Goal: Task Accomplishment & Management: Use online tool/utility

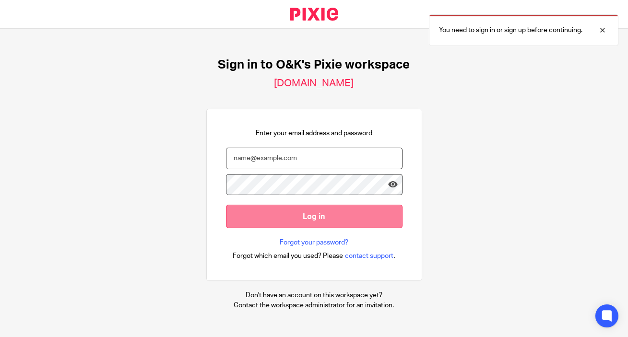
type input "info@oandk.co.uk"
click at [311, 218] on input "Log in" at bounding box center [314, 216] width 176 height 23
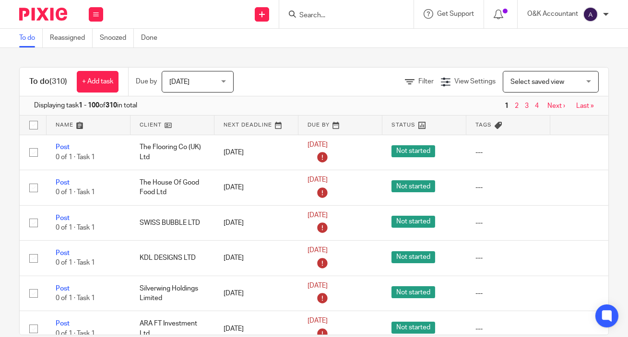
click at [361, 10] on form at bounding box center [349, 14] width 102 height 12
click at [361, 13] on input "Search" at bounding box center [341, 16] width 86 height 9
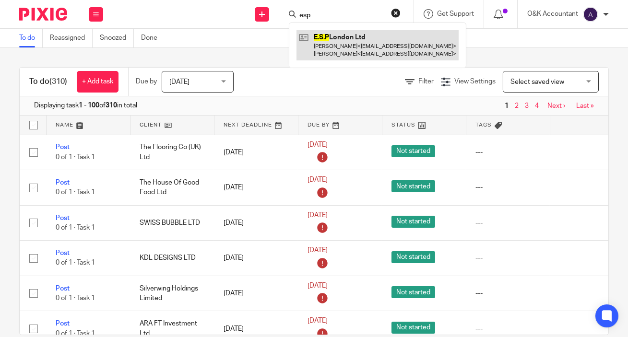
type input "esp"
click at [339, 49] on link at bounding box center [377, 45] width 162 height 30
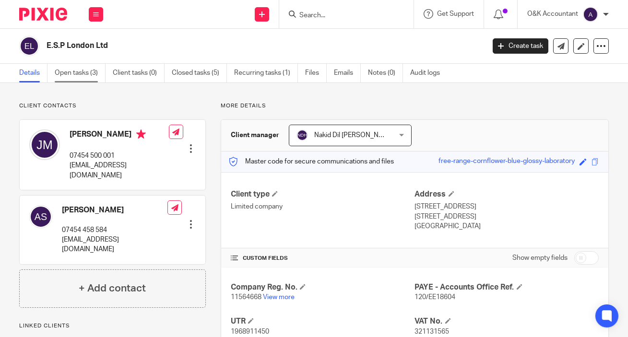
click at [79, 70] on link "Open tasks (3)" at bounding box center [80, 73] width 51 height 19
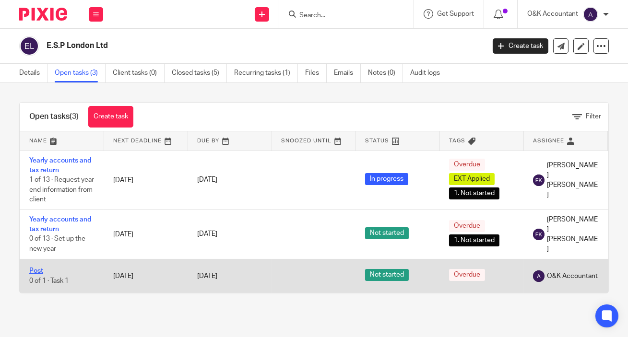
click at [36, 269] on link "Post" at bounding box center [36, 271] width 14 height 7
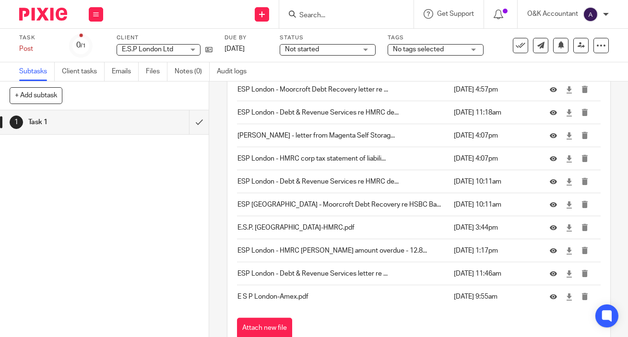
scroll to position [1354, 0]
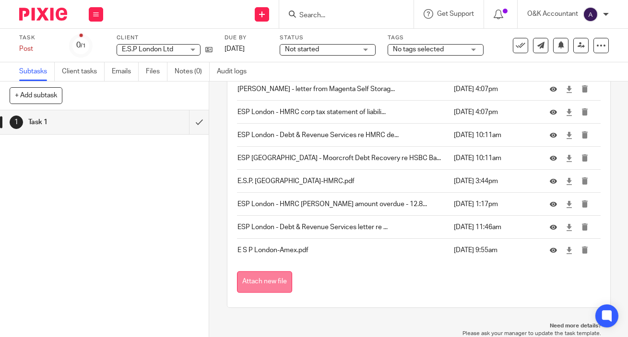
click at [281, 283] on button "Attach new file" at bounding box center [264, 282] width 55 height 22
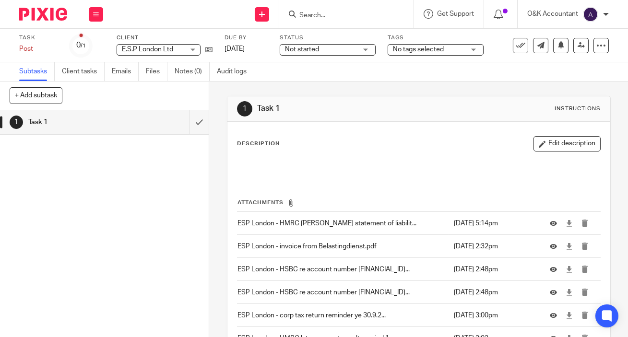
click at [329, 19] on input "Search" at bounding box center [341, 16] width 86 height 9
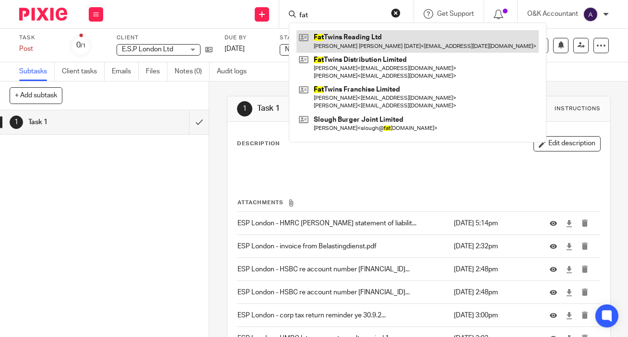
type input "fat"
click at [329, 36] on link at bounding box center [417, 41] width 242 height 22
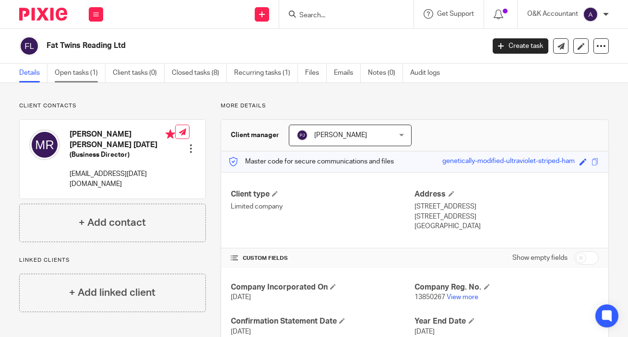
click at [86, 74] on link "Open tasks (1)" at bounding box center [80, 73] width 51 height 19
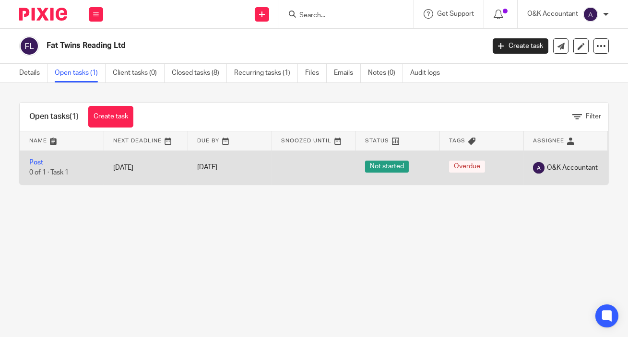
click at [28, 163] on td "Post 0 of 1 · Task 1" at bounding box center [62, 168] width 84 height 34
click at [34, 163] on link "Post" at bounding box center [36, 162] width 14 height 7
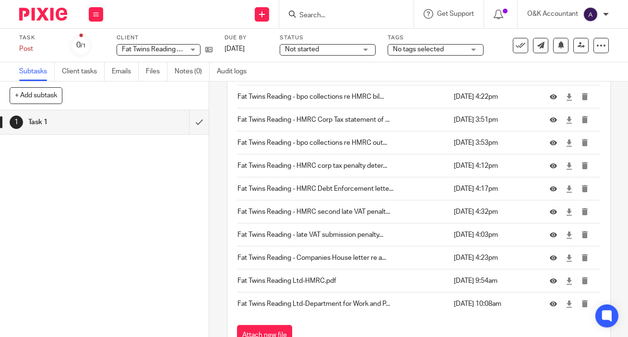
scroll to position [664, 0]
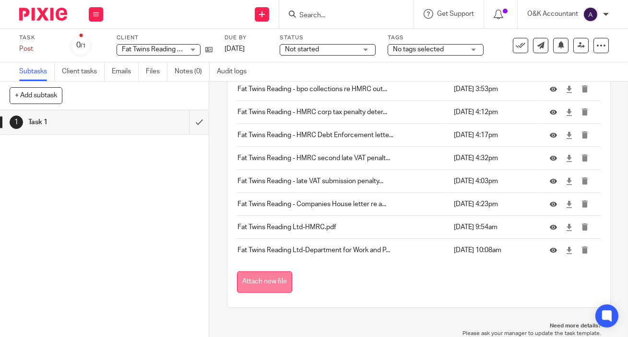
click at [251, 283] on button "Attach new file" at bounding box center [264, 282] width 55 height 22
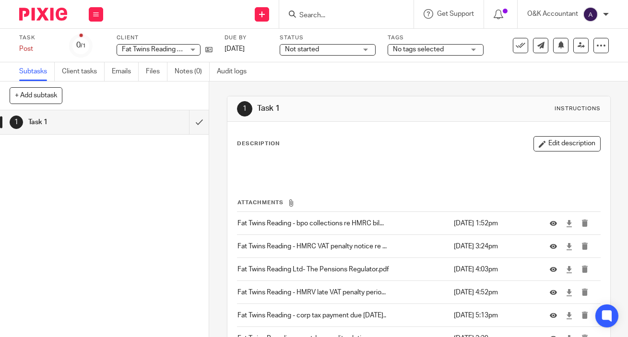
click at [316, 17] on input "Search" at bounding box center [341, 16] width 86 height 9
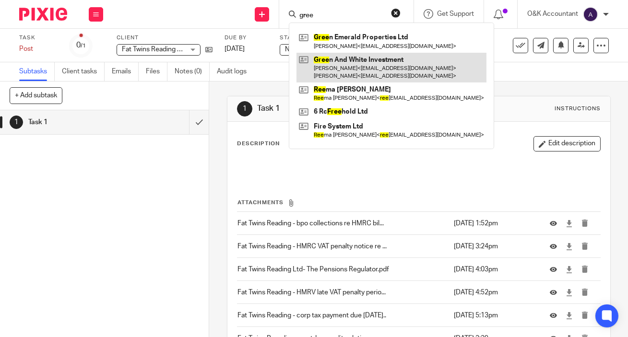
type input "gree"
click at [319, 56] on link at bounding box center [391, 68] width 190 height 30
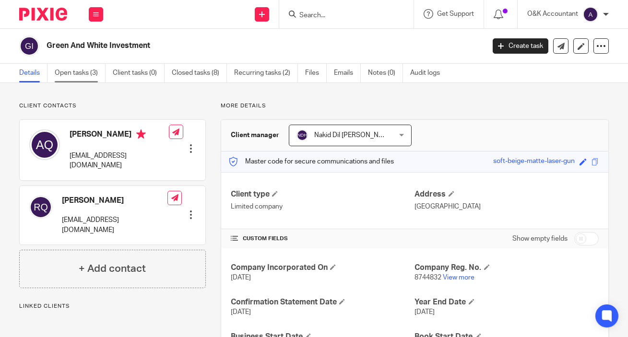
click at [81, 74] on link "Open tasks (3)" at bounding box center [80, 73] width 51 height 19
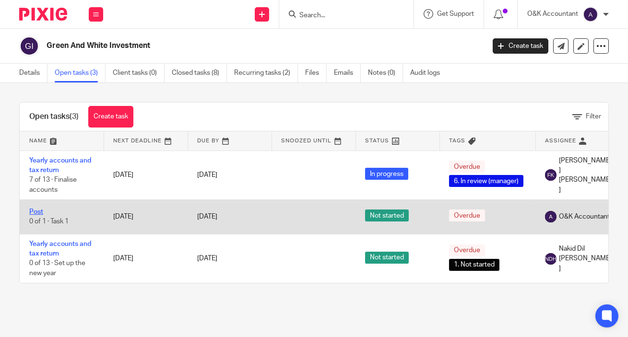
click at [35, 212] on link "Post" at bounding box center [36, 212] width 14 height 7
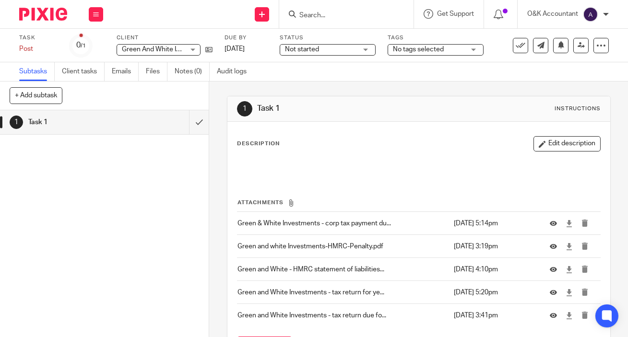
scroll to position [65, 0]
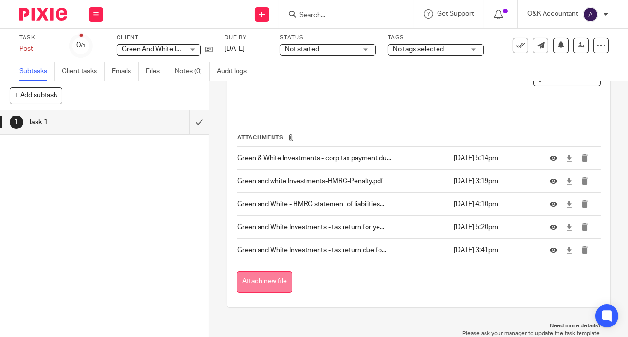
click at [257, 277] on button "Attach new file" at bounding box center [264, 282] width 55 height 22
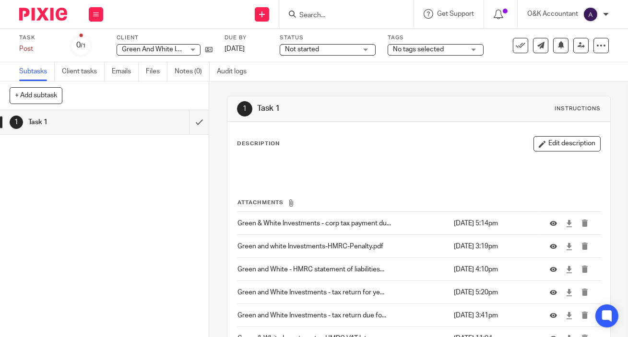
click at [317, 14] on input "Search" at bounding box center [341, 16] width 86 height 9
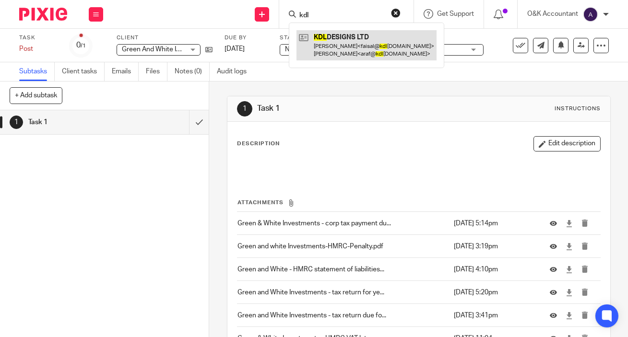
type input "kdl"
click at [319, 44] on link at bounding box center [366, 45] width 140 height 30
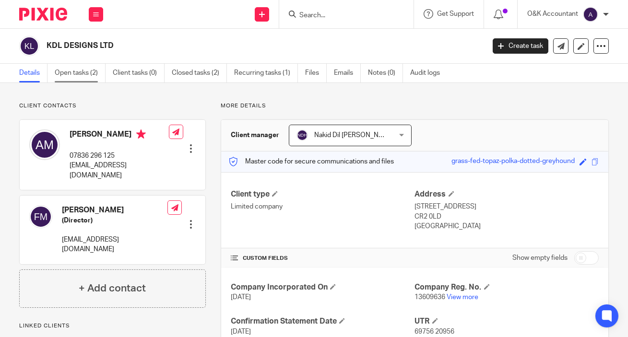
click at [66, 74] on link "Open tasks (2)" at bounding box center [80, 73] width 51 height 19
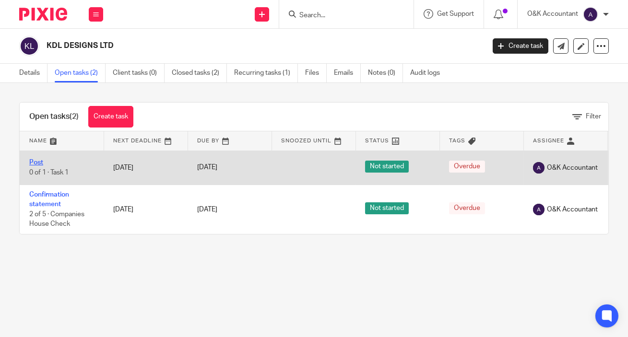
click at [33, 164] on link "Post" at bounding box center [36, 162] width 14 height 7
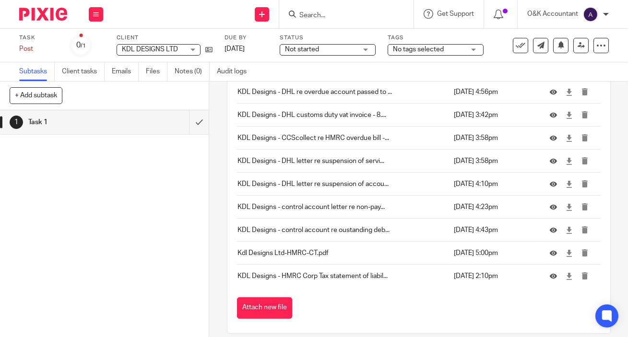
scroll to position [549, 0]
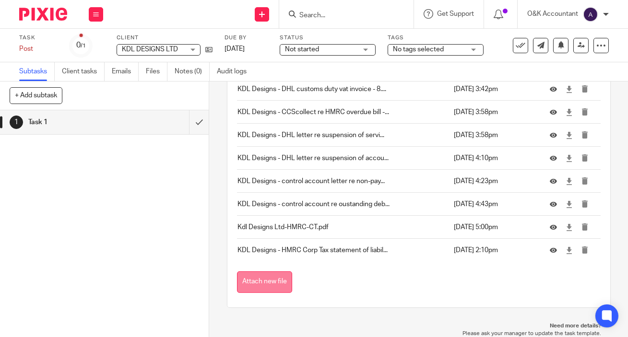
click at [254, 275] on button "Attach new file" at bounding box center [264, 282] width 55 height 22
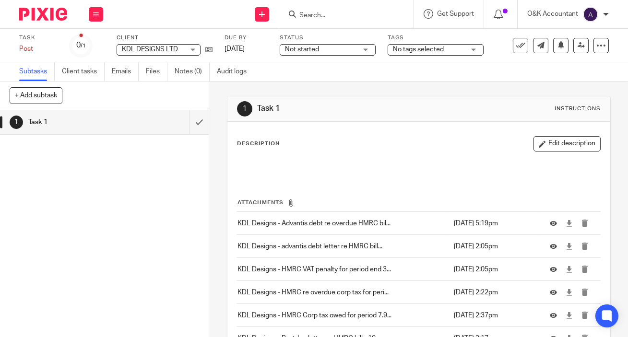
click at [339, 10] on form at bounding box center [349, 14] width 102 height 12
click at [340, 13] on input "Search" at bounding box center [341, 16] width 86 height 9
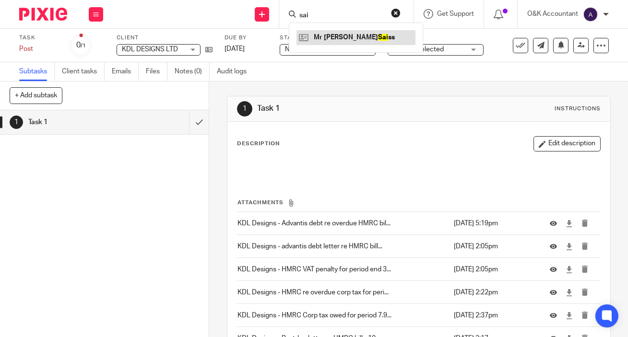
type input "sai"
click at [346, 35] on link at bounding box center [355, 37] width 119 height 14
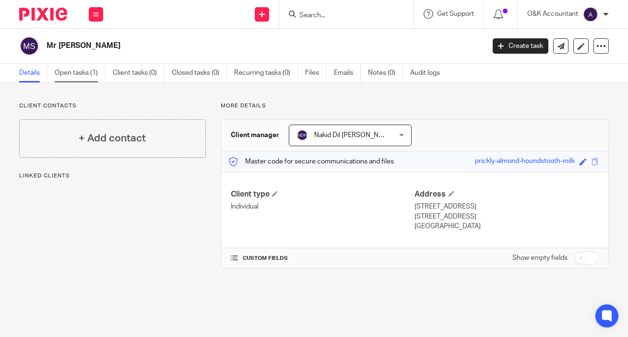
click at [67, 74] on link "Open tasks (1)" at bounding box center [80, 73] width 51 height 19
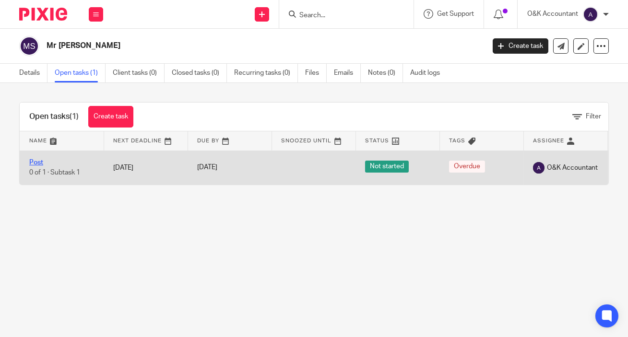
click at [38, 161] on link "Post" at bounding box center [36, 162] width 14 height 7
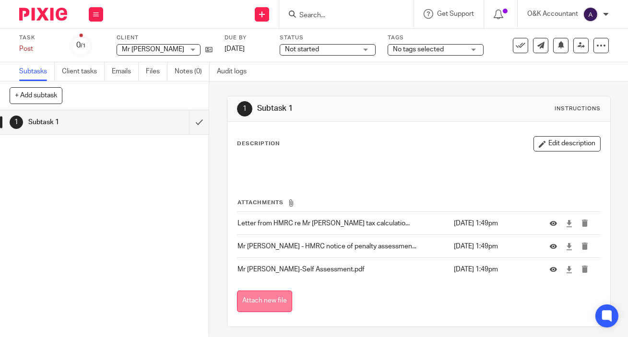
click at [256, 302] on button "Attach new file" at bounding box center [264, 302] width 55 height 22
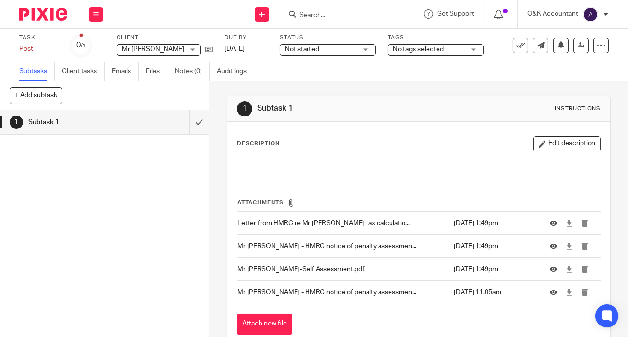
click at [310, 17] on input "Search" at bounding box center [341, 16] width 86 height 9
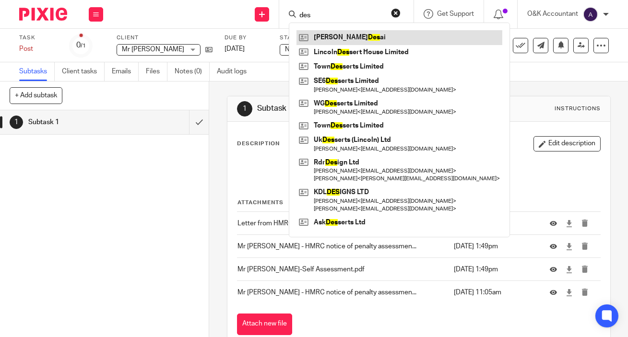
type input "des"
click at [339, 38] on link at bounding box center [399, 37] width 206 height 14
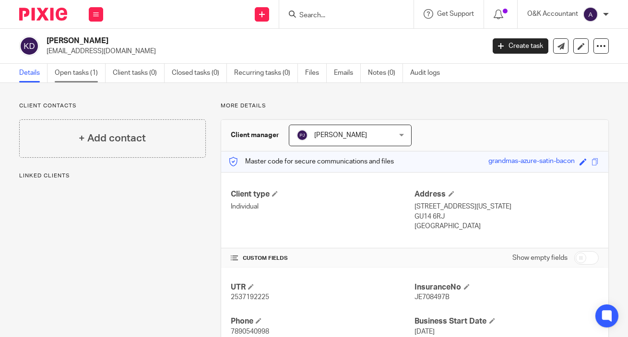
click at [73, 72] on link "Open tasks (1)" at bounding box center [80, 73] width 51 height 19
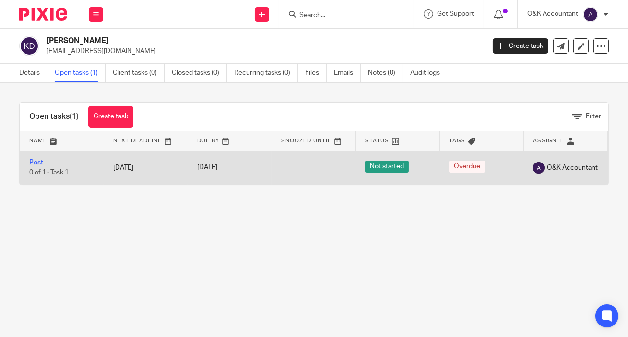
click at [38, 162] on link "Post" at bounding box center [36, 162] width 14 height 7
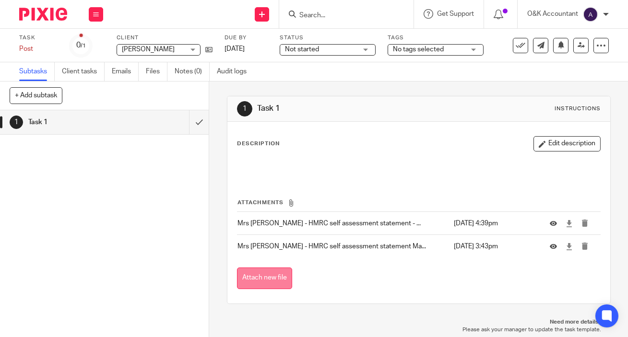
click at [269, 277] on button "Attach new file" at bounding box center [264, 279] width 55 height 22
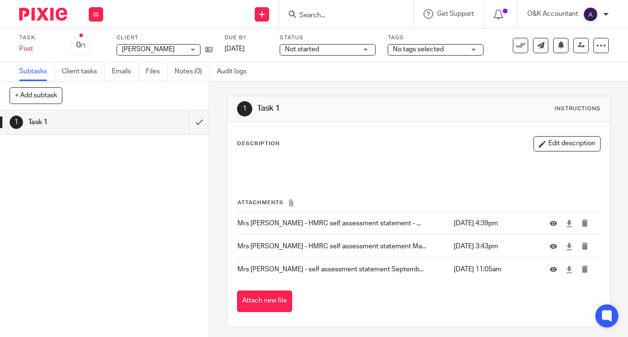
click at [335, 15] on input "Search" at bounding box center [341, 16] width 86 height 9
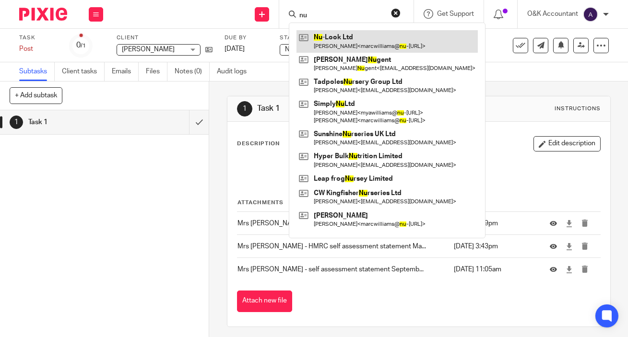
type input "nu"
click at [337, 39] on link at bounding box center [386, 41] width 181 height 22
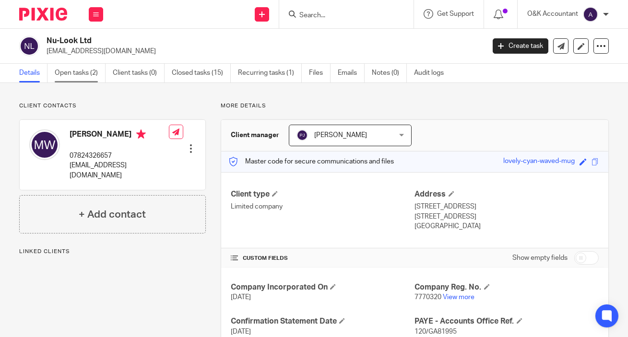
click at [70, 69] on link "Open tasks (2)" at bounding box center [80, 73] width 51 height 19
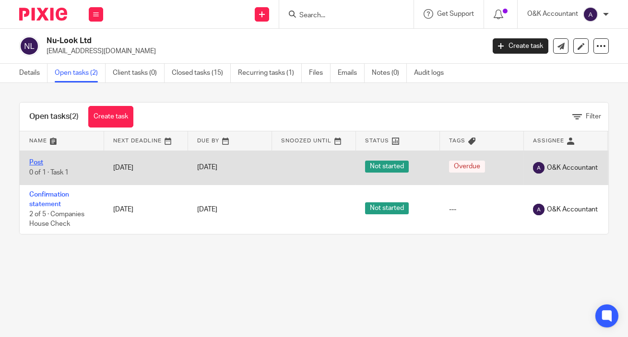
click at [39, 163] on link "Post" at bounding box center [36, 162] width 14 height 7
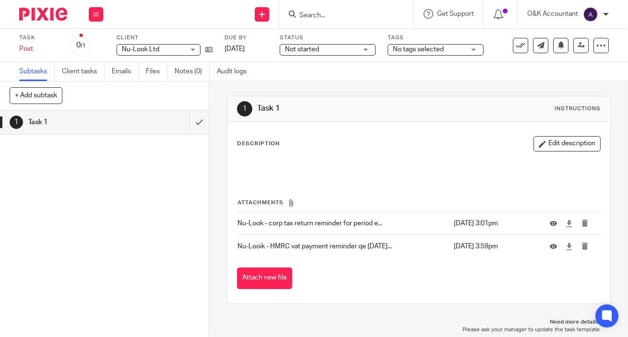
click at [277, 275] on button "Attach new file" at bounding box center [264, 279] width 55 height 22
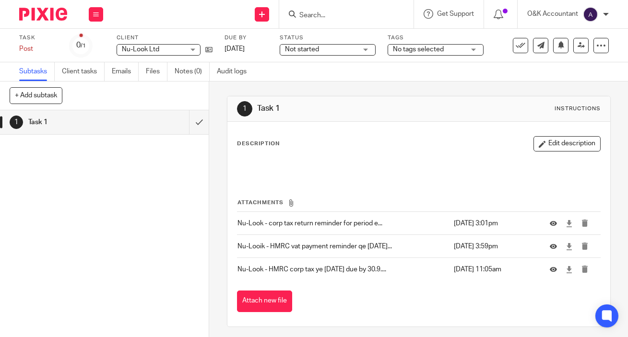
drag, startPoint x: 342, startPoint y: 10, endPoint x: 292, endPoint y: 13, distance: 51.0
click at [292, 13] on div at bounding box center [345, 14] width 112 height 12
click at [311, 15] on input "Search" at bounding box center [341, 16] width 86 height 9
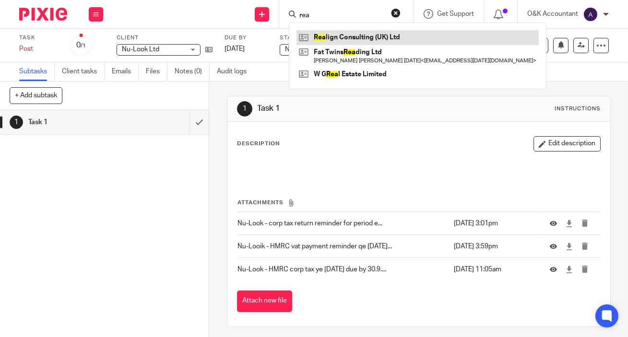
type input "rea"
click at [348, 38] on link at bounding box center [417, 37] width 242 height 14
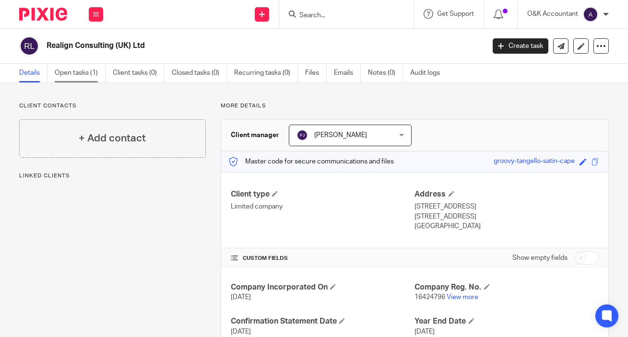
click at [79, 69] on link "Open tasks (1)" at bounding box center [80, 73] width 51 height 19
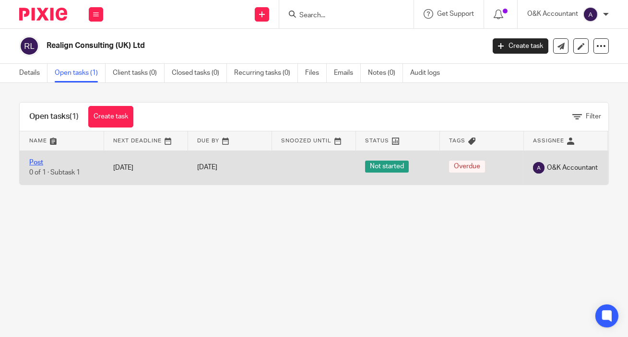
click at [31, 160] on link "Post" at bounding box center [36, 162] width 14 height 7
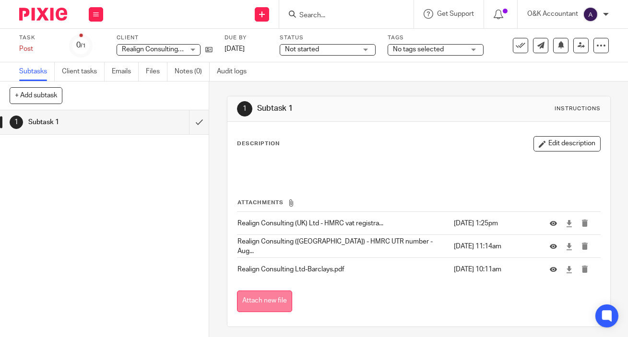
click at [260, 304] on button "Attach new file" at bounding box center [264, 302] width 55 height 22
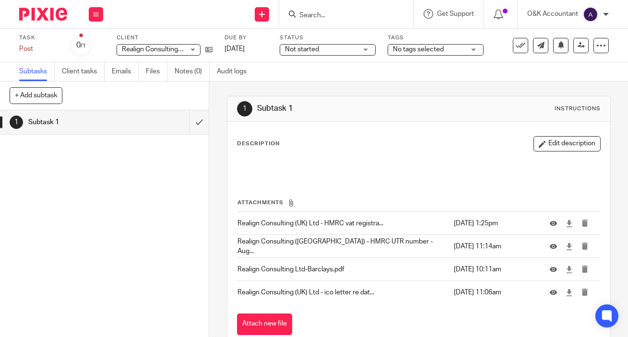
click at [316, 12] on input "Search" at bounding box center [341, 16] width 86 height 9
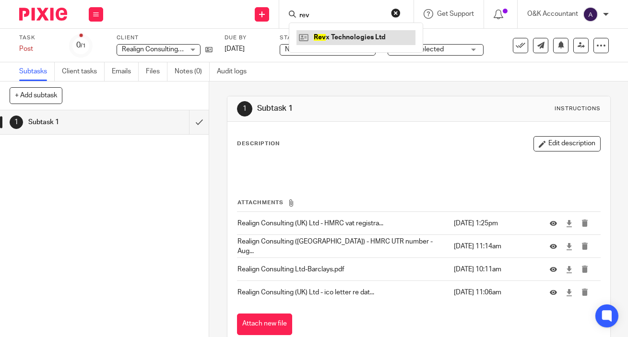
type input "rev"
click at [332, 38] on link at bounding box center [355, 37] width 119 height 14
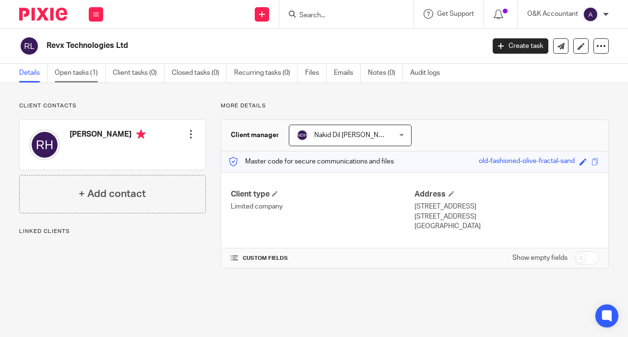
click at [77, 72] on link "Open tasks (1)" at bounding box center [80, 73] width 51 height 19
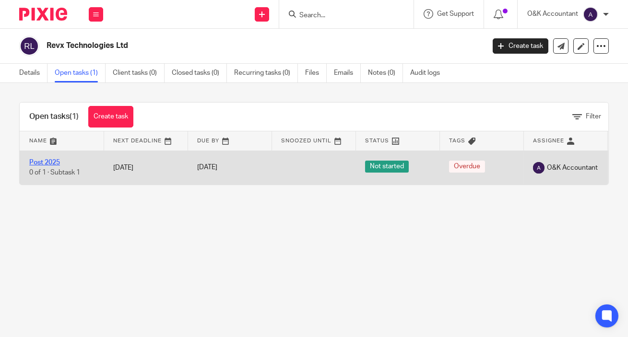
click at [32, 161] on link "Post 2025" at bounding box center [44, 162] width 31 height 7
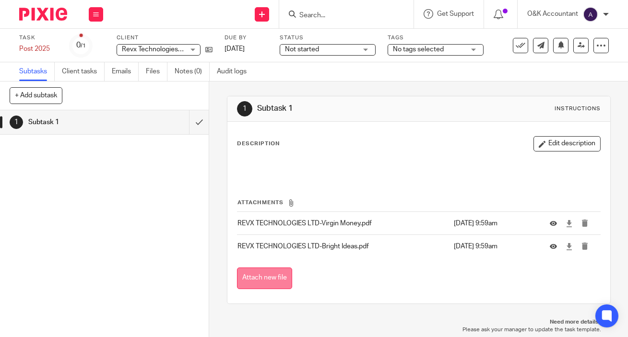
click at [249, 278] on button "Attach new file" at bounding box center [264, 279] width 55 height 22
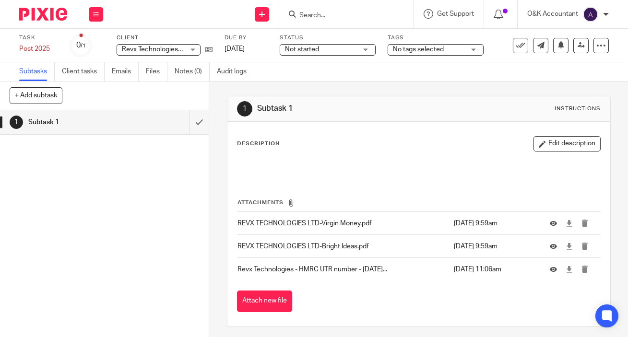
click at [330, 16] on input "Search" at bounding box center [341, 16] width 86 height 9
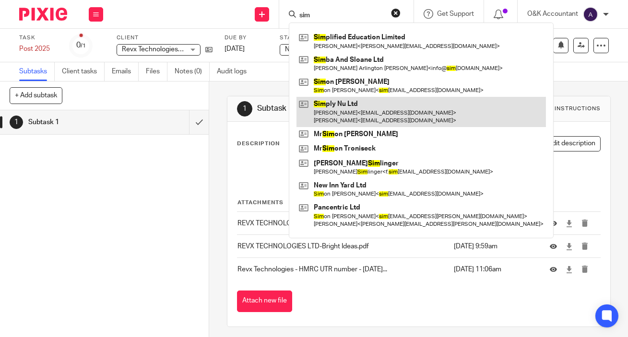
type input "sim"
click at [338, 104] on link at bounding box center [420, 112] width 249 height 30
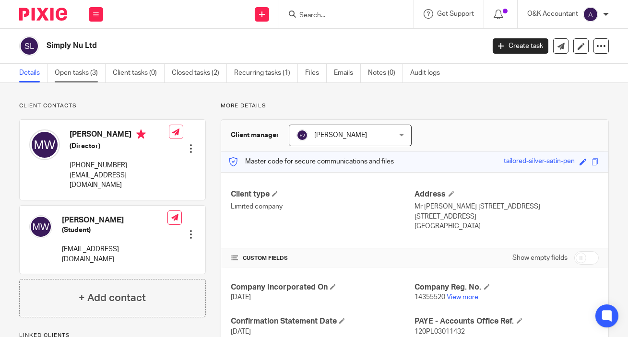
click at [63, 72] on link "Open tasks (3)" at bounding box center [80, 73] width 51 height 19
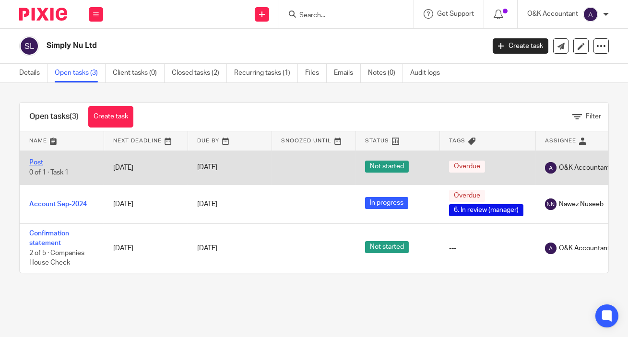
click at [33, 163] on link "Post" at bounding box center [36, 162] width 14 height 7
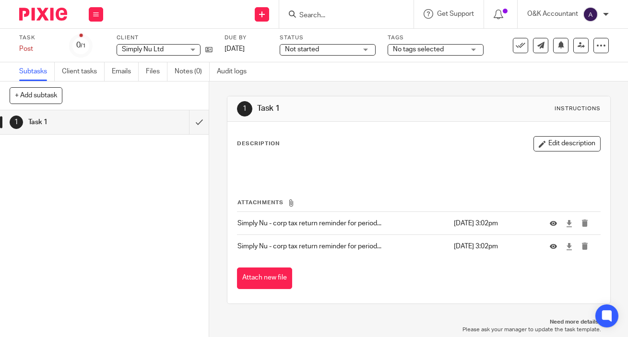
click at [256, 271] on button "Attach new file" at bounding box center [264, 279] width 55 height 22
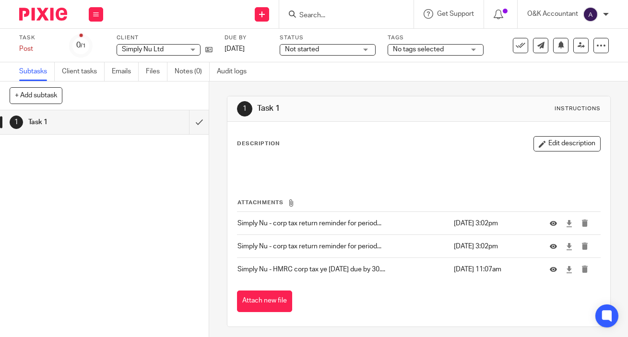
click at [322, 17] on input "Search" at bounding box center [341, 16] width 86 height 9
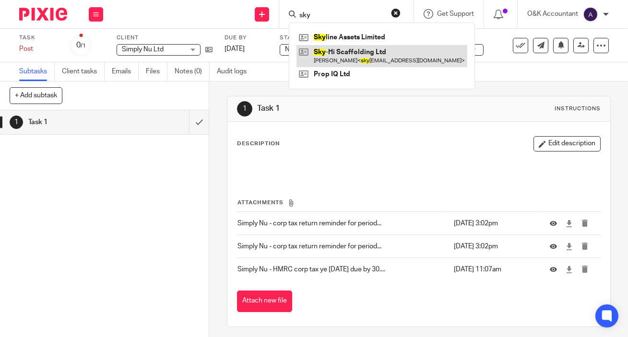
type input "sky"
click at [317, 55] on link at bounding box center [381, 56] width 171 height 22
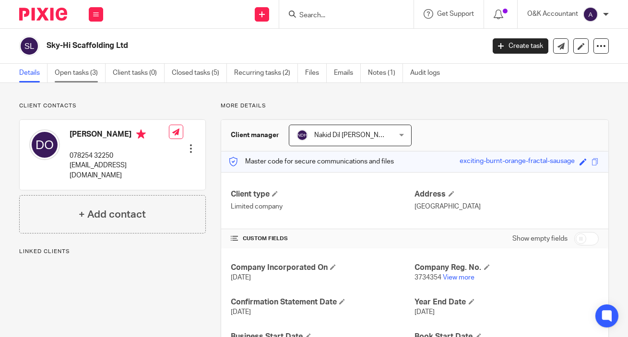
click at [81, 70] on link "Open tasks (3)" at bounding box center [80, 73] width 51 height 19
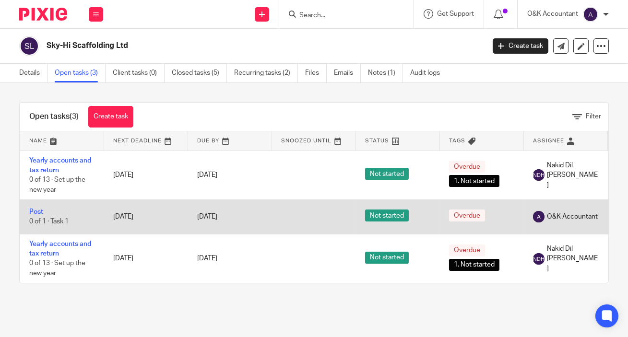
click at [37, 207] on td "Post 0 of 1 · Task 1" at bounding box center [62, 217] width 84 height 34
click at [38, 214] on link "Post" at bounding box center [36, 212] width 14 height 7
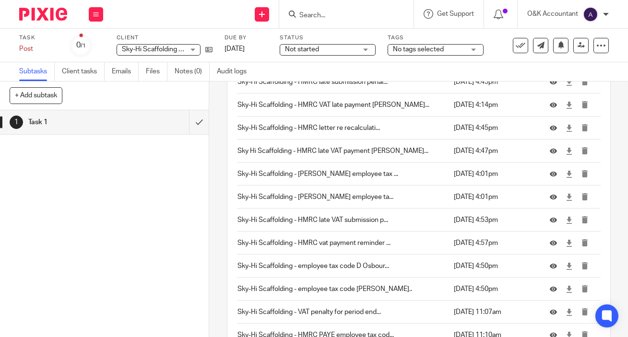
scroll to position [456, 0]
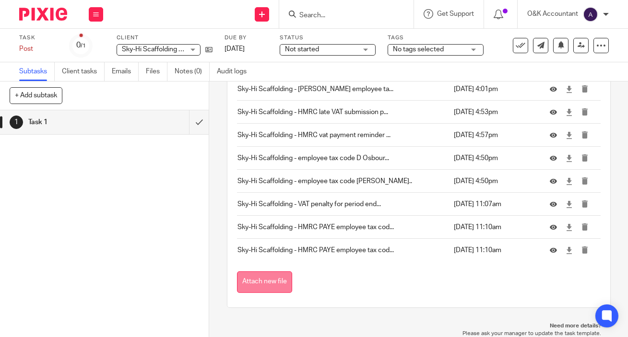
click at [250, 282] on button "Attach new file" at bounding box center [264, 282] width 55 height 22
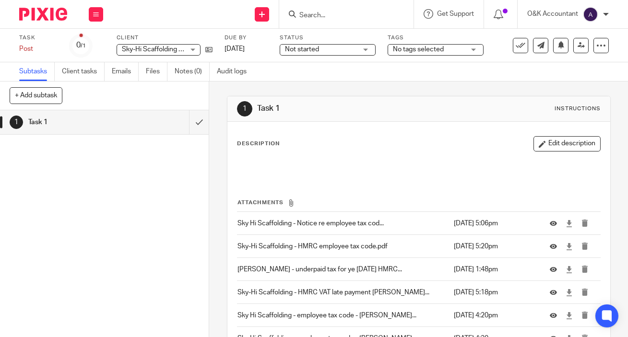
click at [324, 14] on input "Search" at bounding box center [341, 16] width 86 height 9
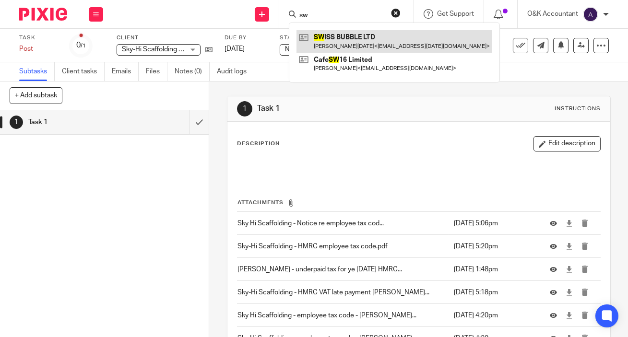
type input "sw"
click at [331, 39] on link at bounding box center [394, 41] width 196 height 22
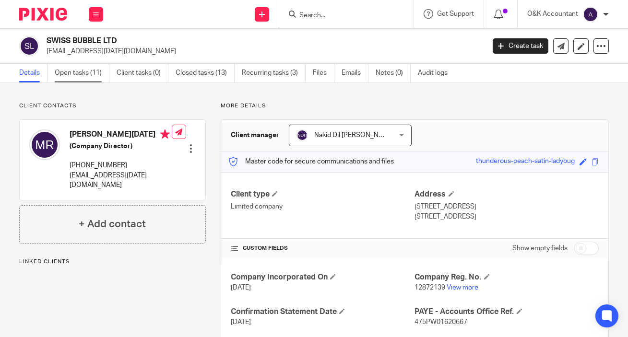
click at [70, 71] on link "Open tasks (11)" at bounding box center [82, 73] width 55 height 19
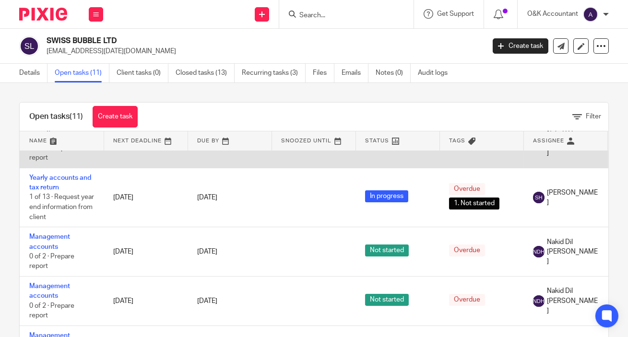
scroll to position [261, 0]
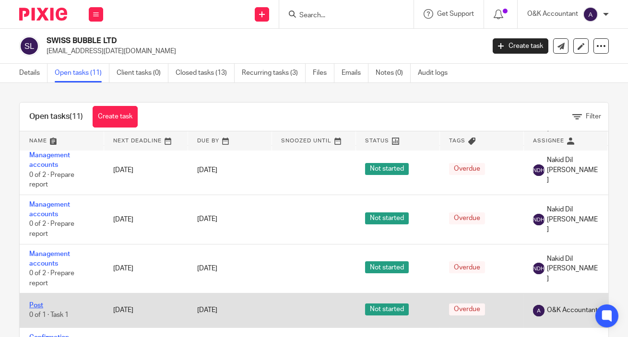
click at [31, 302] on link "Post" at bounding box center [36, 305] width 14 height 7
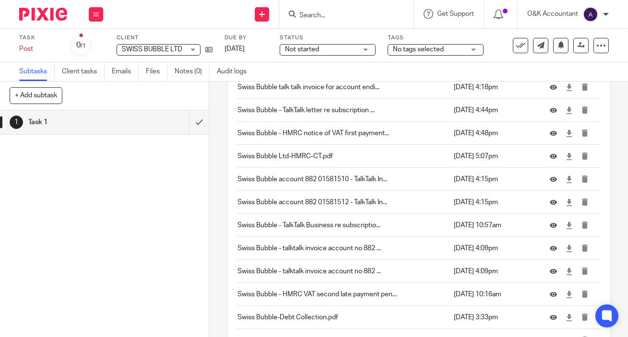
scroll to position [1423, 0]
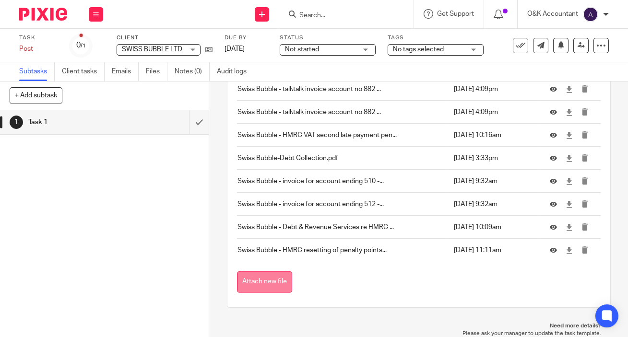
click at [268, 282] on button "Attach new file" at bounding box center [264, 282] width 55 height 22
